Goal: Information Seeking & Learning: Compare options

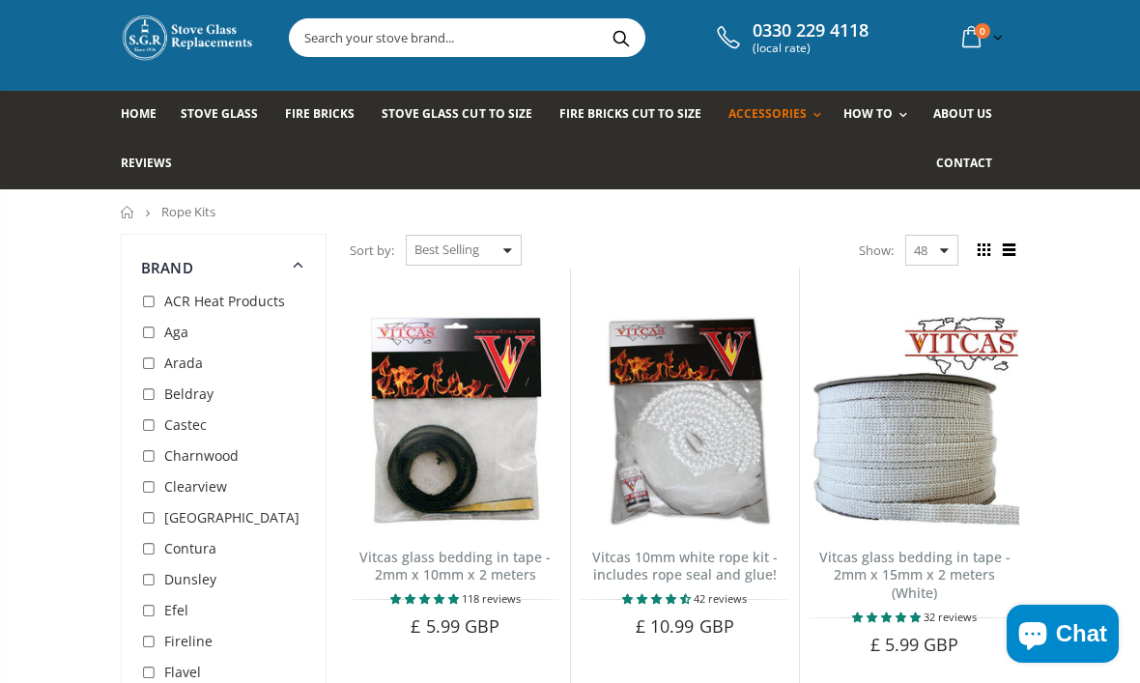
scroll to position [43, 0]
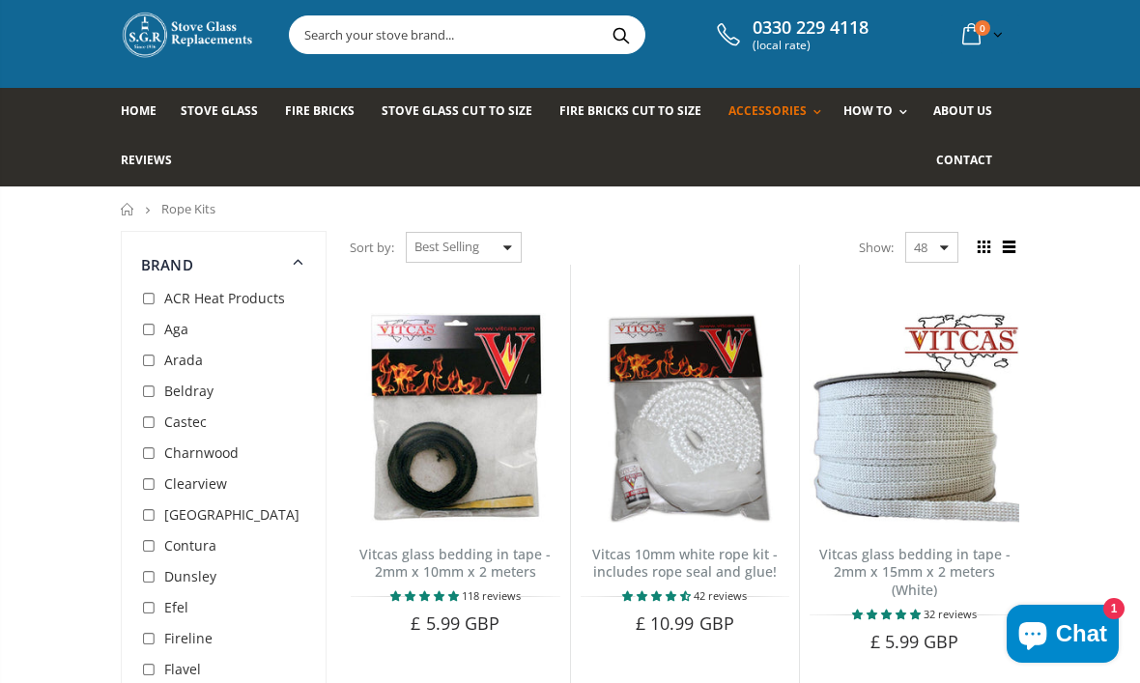
click at [504, 545] on link "Vitcas glass bedding in tape - 2mm x 10mm x 2 meters" at bounding box center [454, 563] width 191 height 37
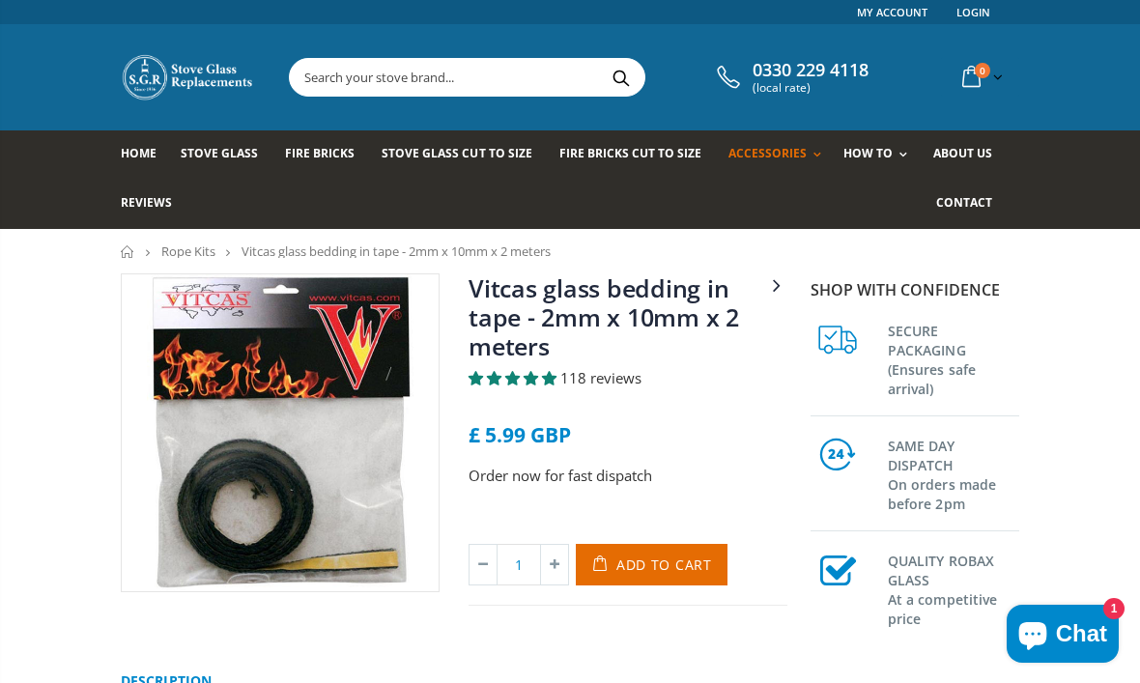
click at [513, 75] on input "text" at bounding box center [556, 77] width 532 height 37
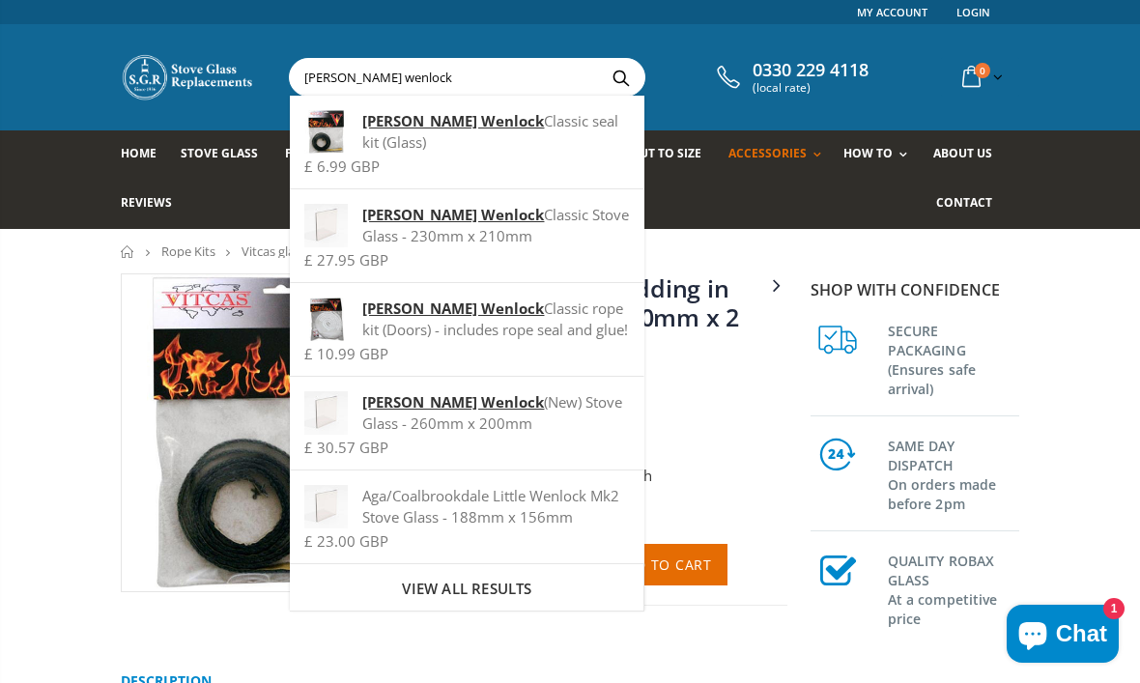
type input "Aga little wenlock"
click at [542, 120] on div "Aga Little Wenlock Classic seal kit (Glass)" at bounding box center [466, 131] width 325 height 43
click at [78, 537] on div "Vitcas 10mm white rope kit - includes rope seal and glue! Vitcas glass bedding …" at bounding box center [570, 642] width 1140 height 738
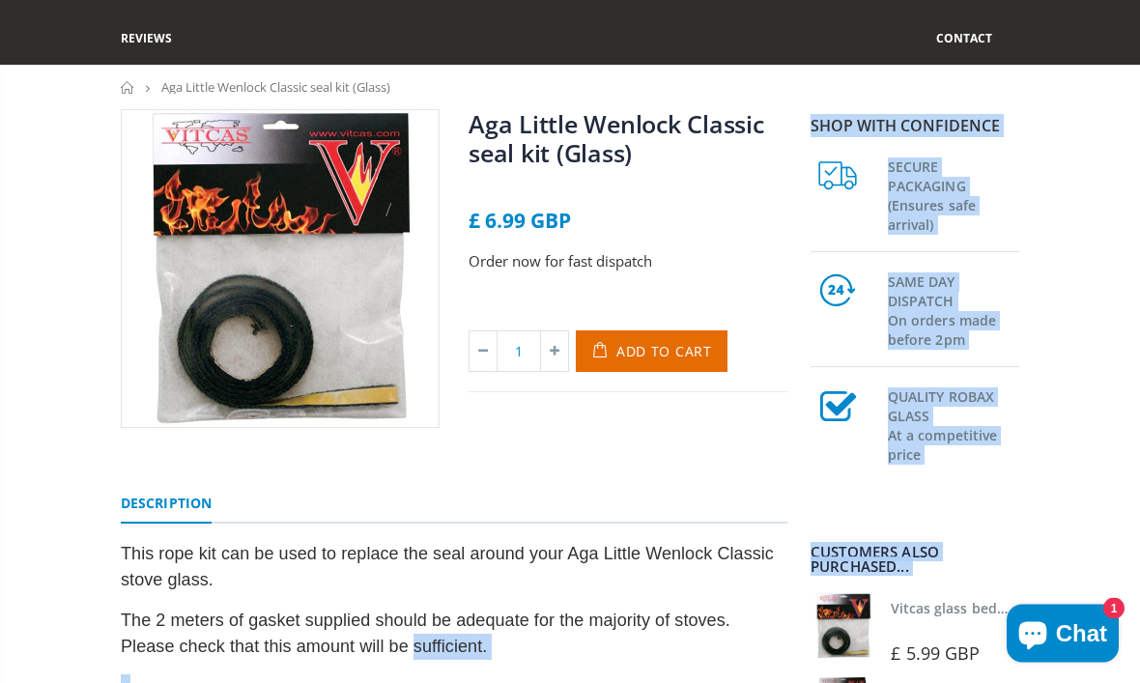
scroll to position [57, 0]
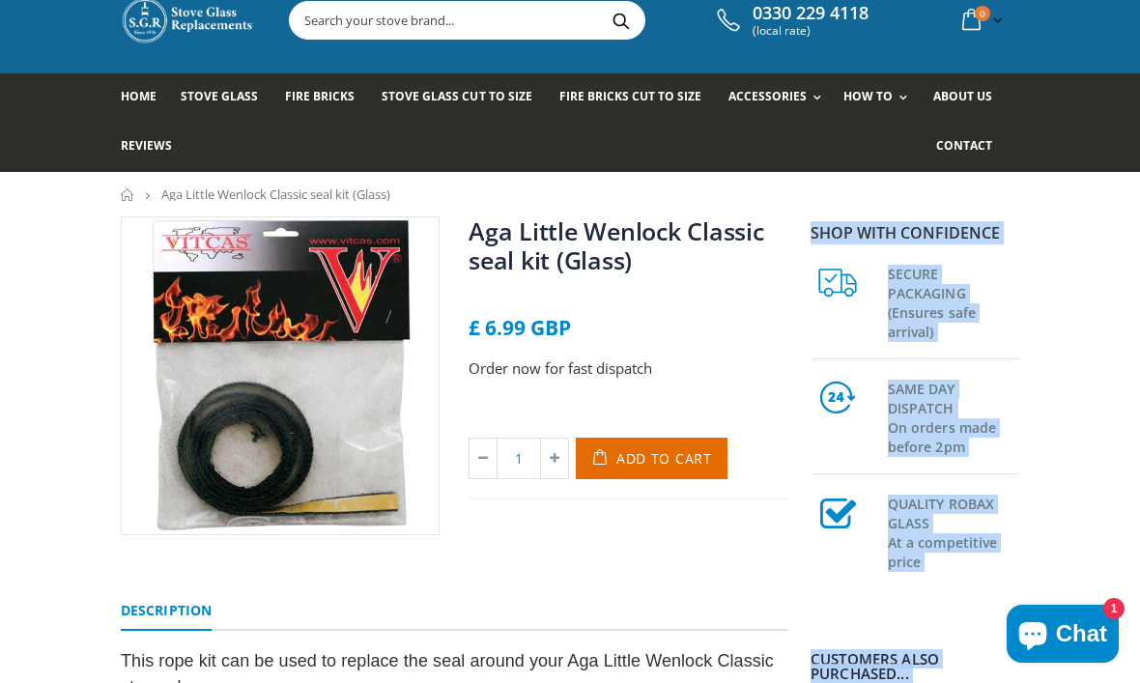
click at [1060, 381] on div "Aga Little Wenlock Classic seal kit (Glass) No reviews £ 6.99 GBP Order now for…" at bounding box center [570, 585] width 1140 height 738
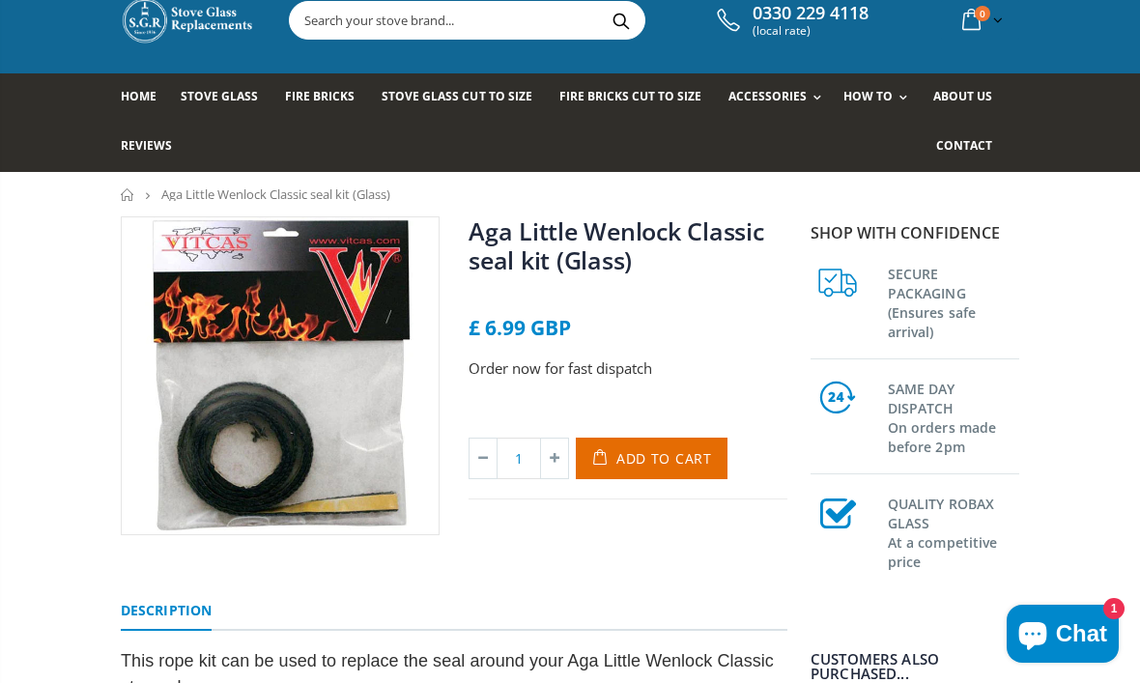
click at [305, 404] on img at bounding box center [280, 375] width 317 height 317
